Goal: Navigation & Orientation: Go to known website

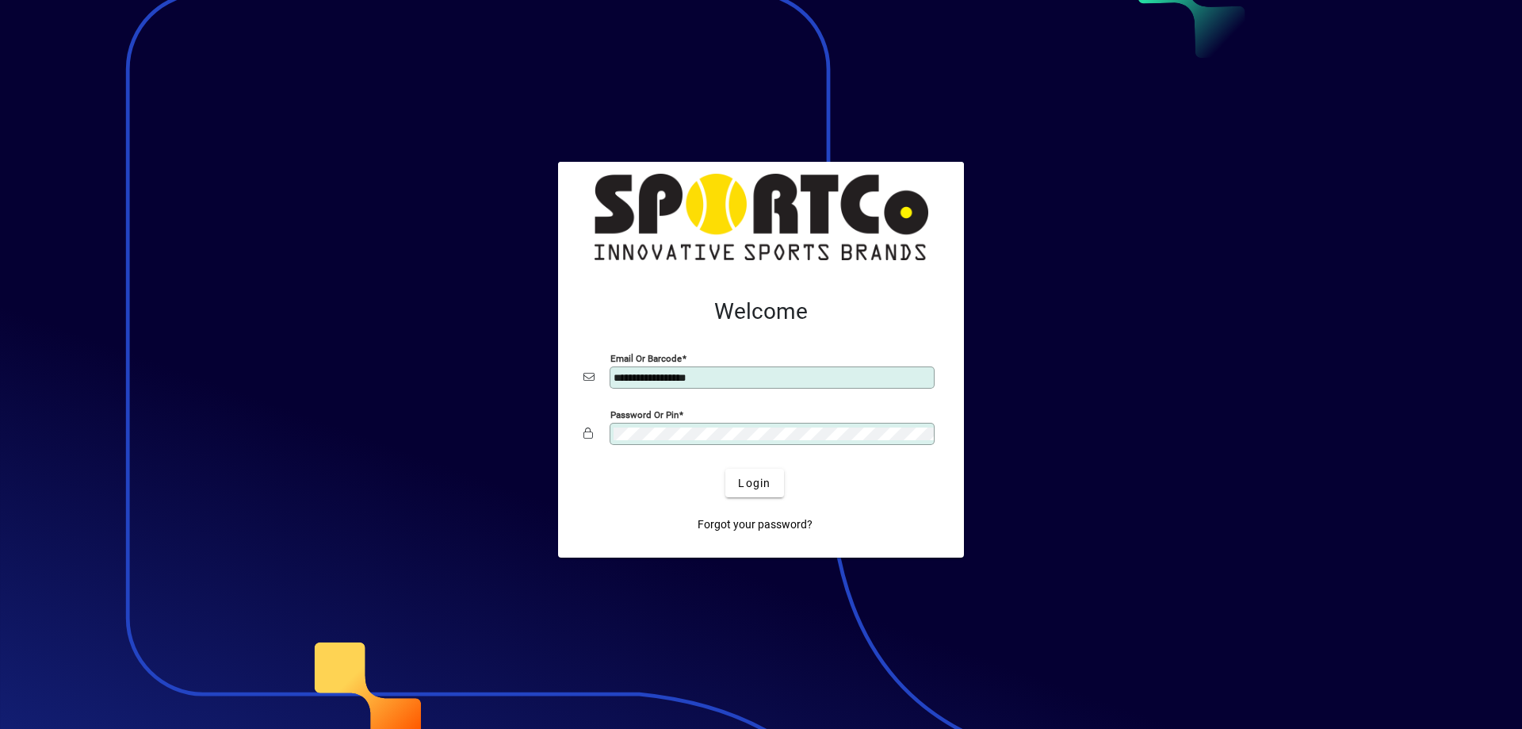
click at [762, 388] on div "**********" at bounding box center [772, 377] width 325 height 22
click at [757, 381] on input "**********" at bounding box center [774, 377] width 320 height 13
type input "**********"
click at [744, 481] on span "Login" at bounding box center [754, 483] width 33 height 17
